Goal: Information Seeking & Learning: Learn about a topic

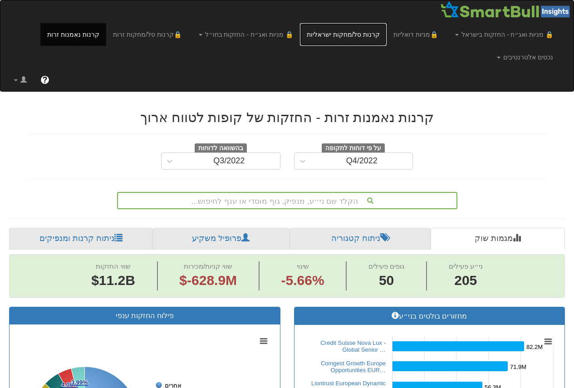
click at [382, 32] on link "קרנות סל/מחקות ישראליות" at bounding box center [343, 34] width 87 height 23
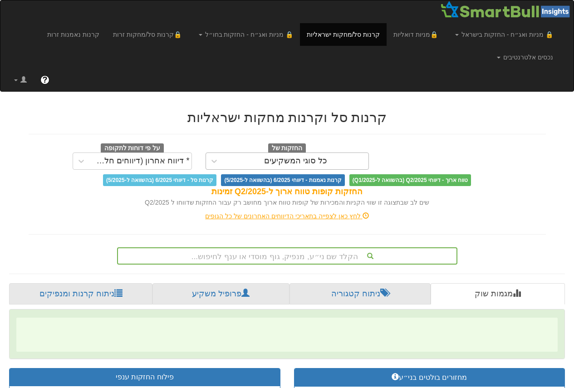
click at [317, 160] on div "כל סוגי המשקיעים" at bounding box center [295, 161] width 63 height 9
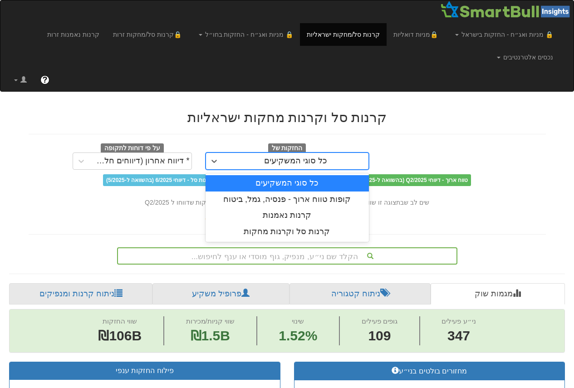
scroll to position [0, 8178]
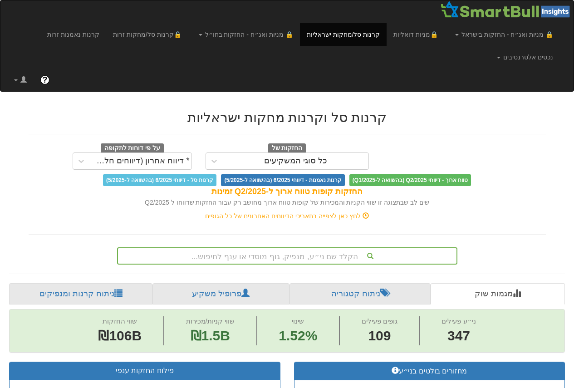
click at [505, 144] on div "החזקות של כל סוגי המשקיעים על פי דוחות לתקופה * דיווח אחרון (דיווחים חלקיים)" at bounding box center [287, 156] width 531 height 26
click at [262, 153] on div "כל סוגי המשקיעים" at bounding box center [287, 161] width 163 height 17
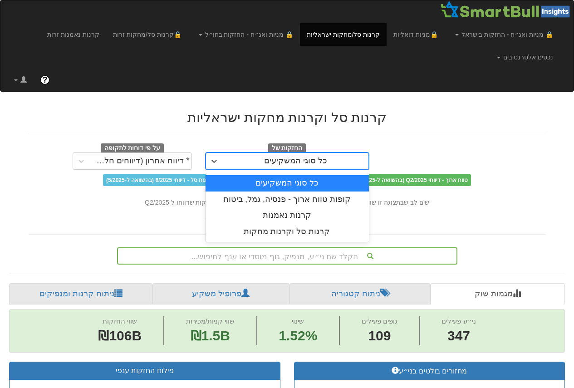
drag, startPoint x: 455, startPoint y: 139, endPoint x: 378, endPoint y: 139, distance: 77.7
click at [452, 139] on div "קרנות סל וקרנות מחקות ישראליות החזקות של option כל סוגי המשקיעים focused, 1 of …" at bounding box center [288, 158] width 518 height 97
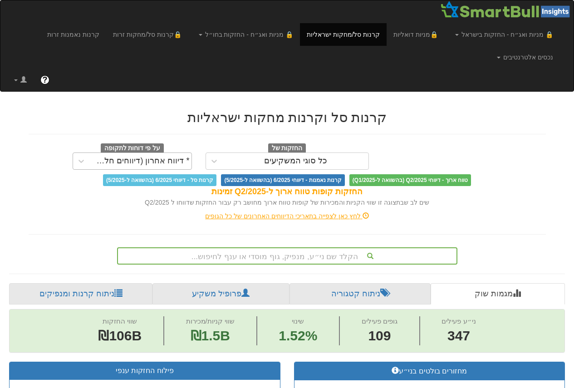
click at [134, 157] on div "* דיווח אחרון (דיווחים חלקיים)" at bounding box center [141, 161] width 98 height 9
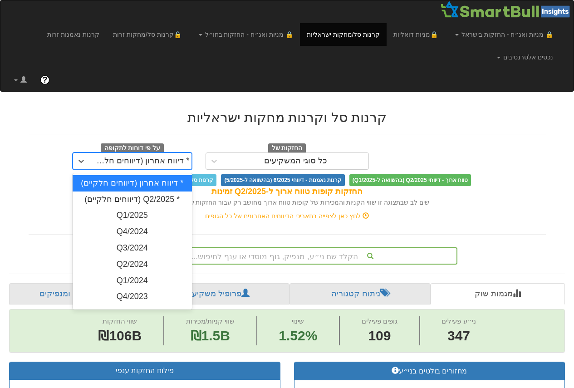
click at [156, 185] on div "* דיווח אחרון (דיווחים חלקיים)" at bounding box center [132, 183] width 119 height 16
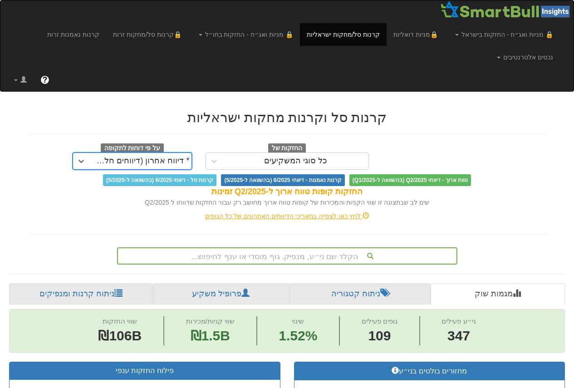
click at [457, 150] on div "החזקות של כל סוגי המשקיעים על פי דוחות לתקופה option * דיווח אחרון (דיווחים חלק…" at bounding box center [287, 156] width 531 height 26
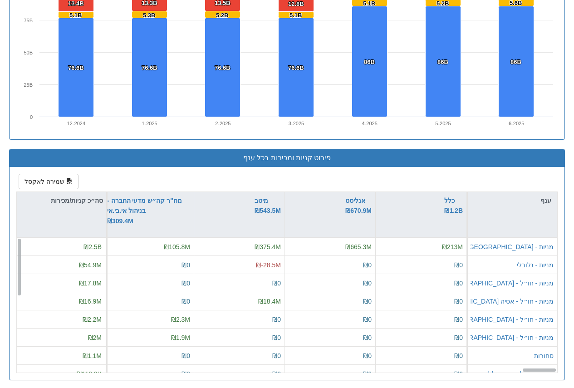
scroll to position [885, 0]
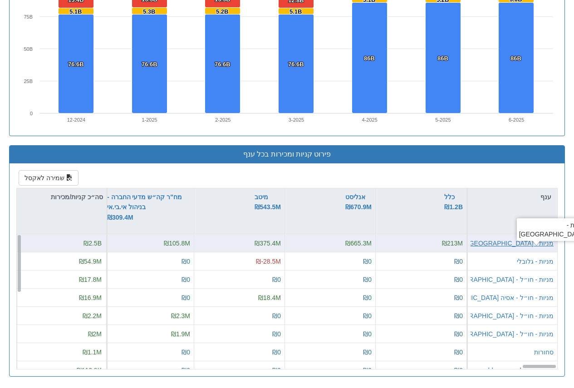
click at [548, 240] on div "מניות - [GEOGRAPHIC_DATA]" at bounding box center [511, 243] width 86 height 9
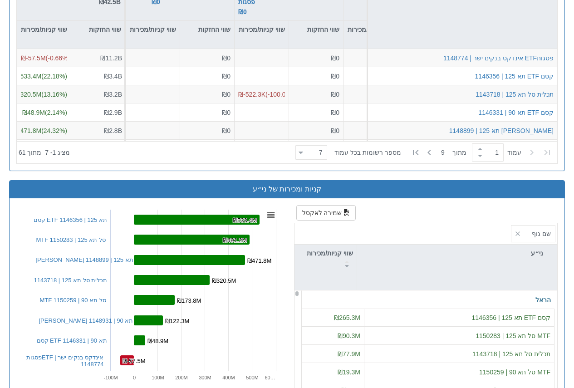
scroll to position [954, 0]
